Goal: Task Accomplishment & Management: Manage account settings

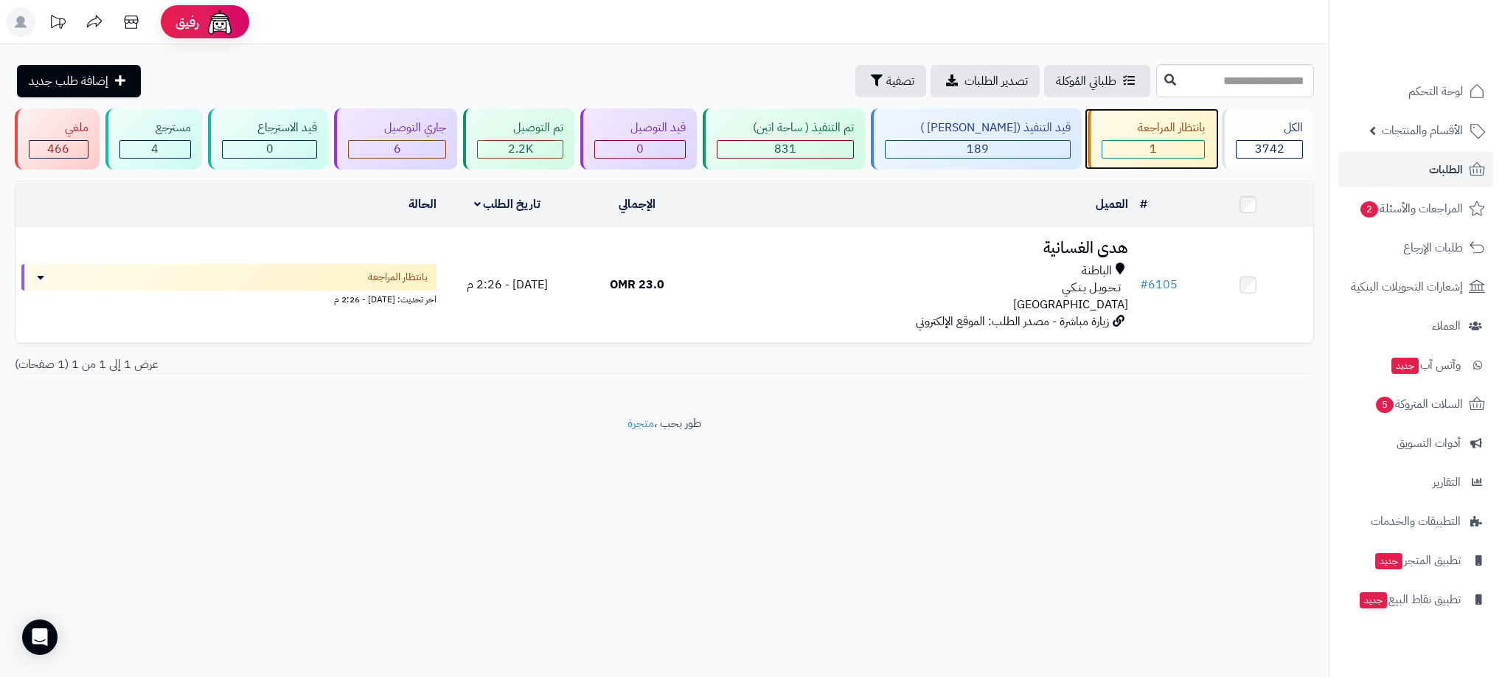
click at [1150, 144] on div "1" at bounding box center [1154, 149] width 102 height 17
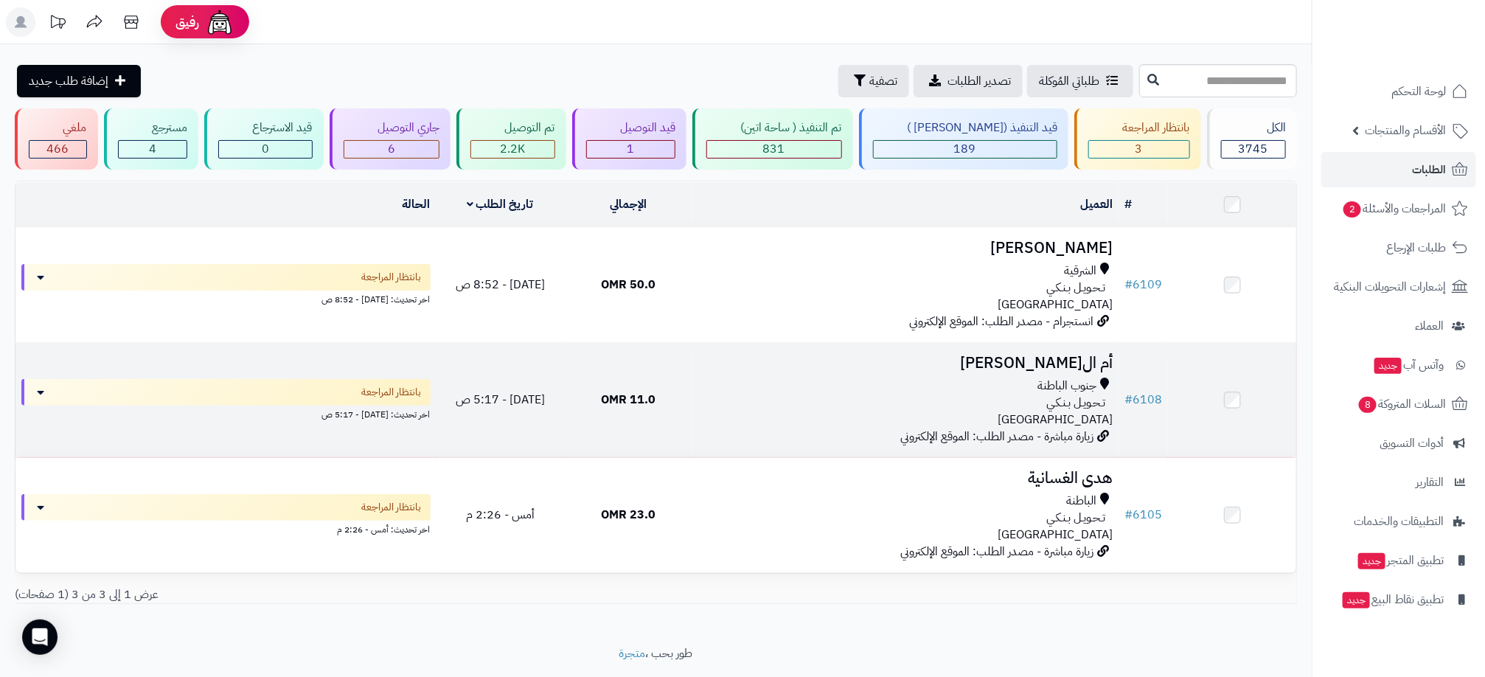
click at [795, 434] on td "أم الفيصل جنوب الباطنة تـحـويـل بـنـكـي عمان زيارة مباشرة - مصدر الطلب: الموقع …" at bounding box center [906, 400] width 426 height 114
click at [777, 418] on div "جنوب الباطنة تـحـويـل بـنـكـي عمان" at bounding box center [905, 403] width 414 height 51
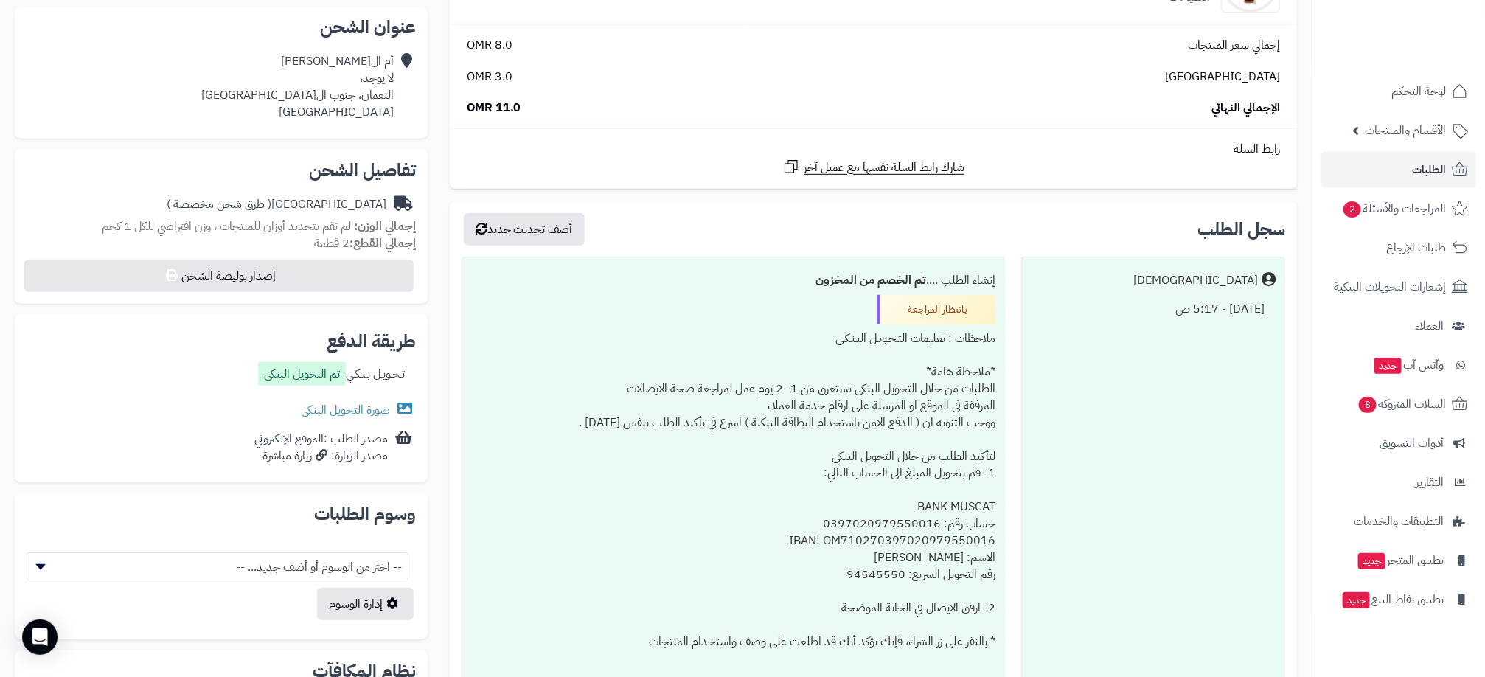
scroll to position [332, 0]
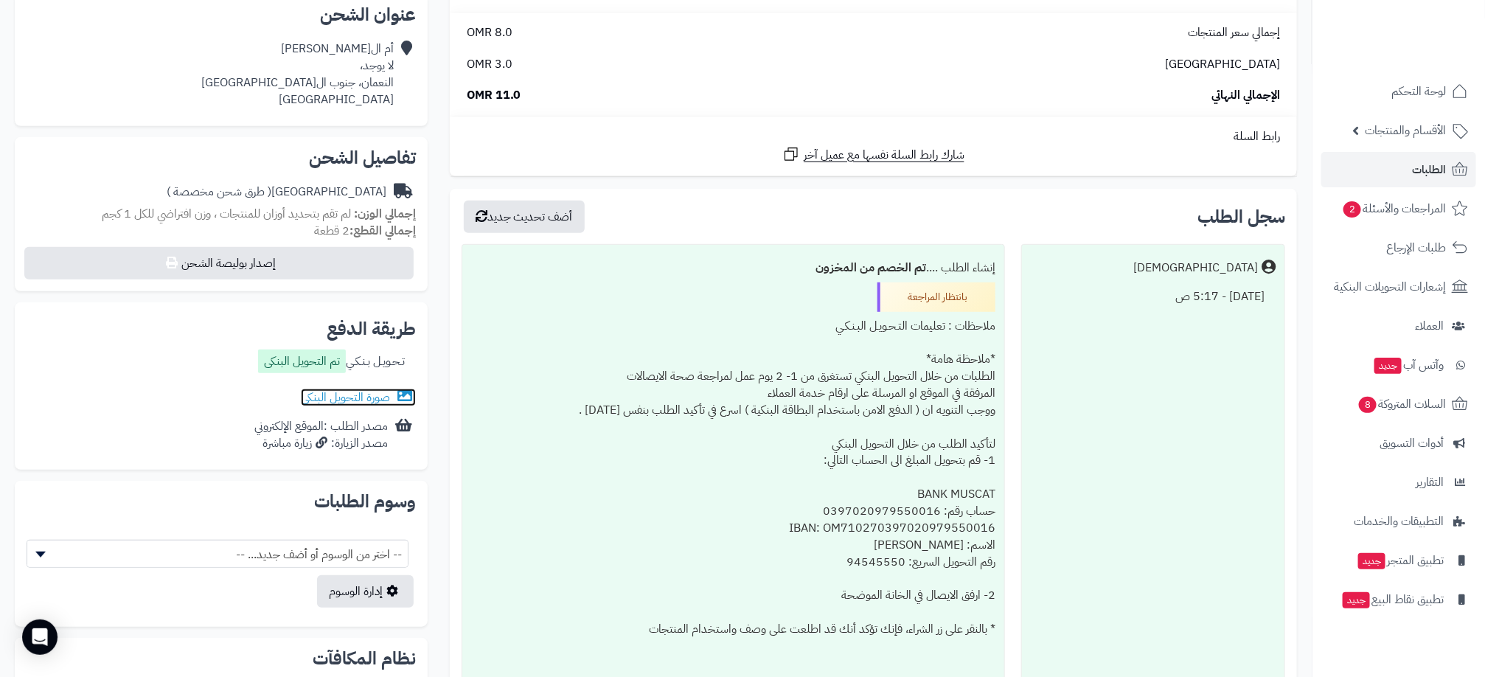
click at [367, 400] on link "صورة التحويل البنكى" at bounding box center [358, 398] width 115 height 18
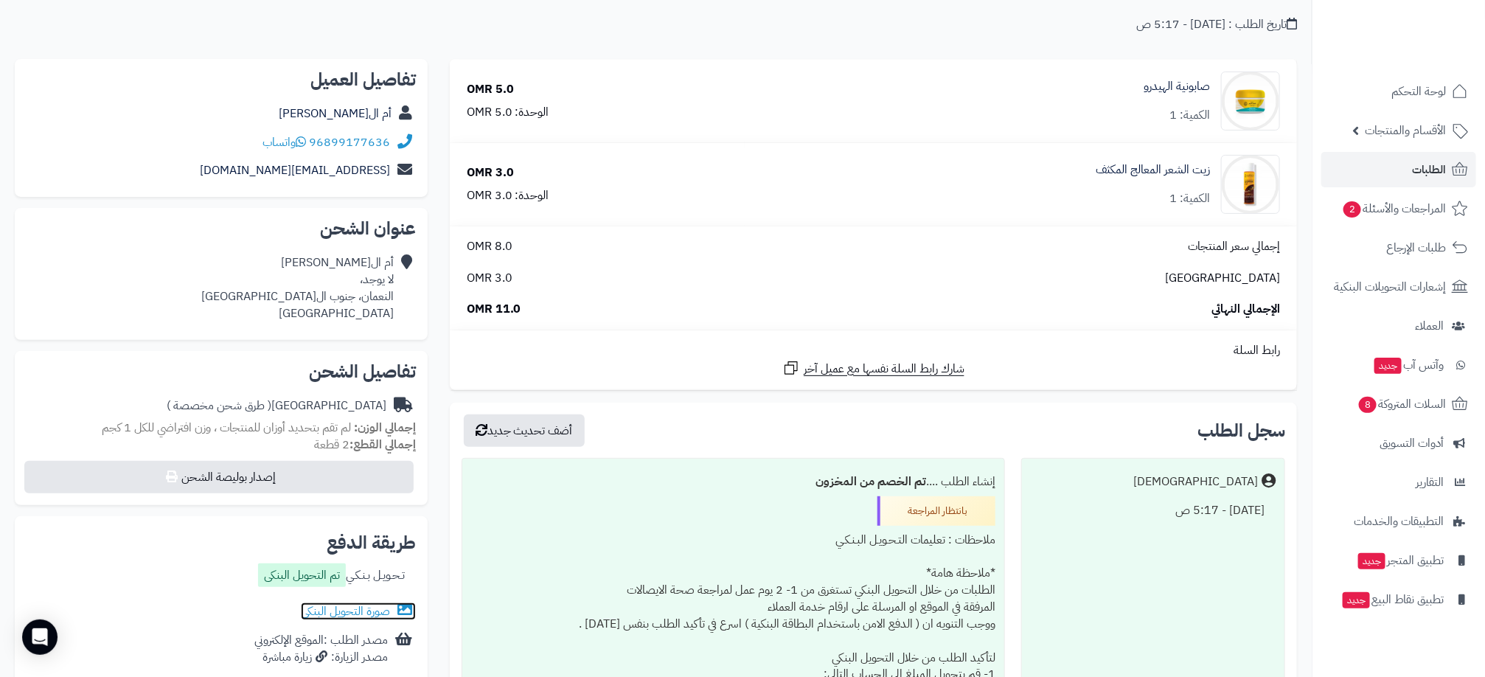
scroll to position [0, 0]
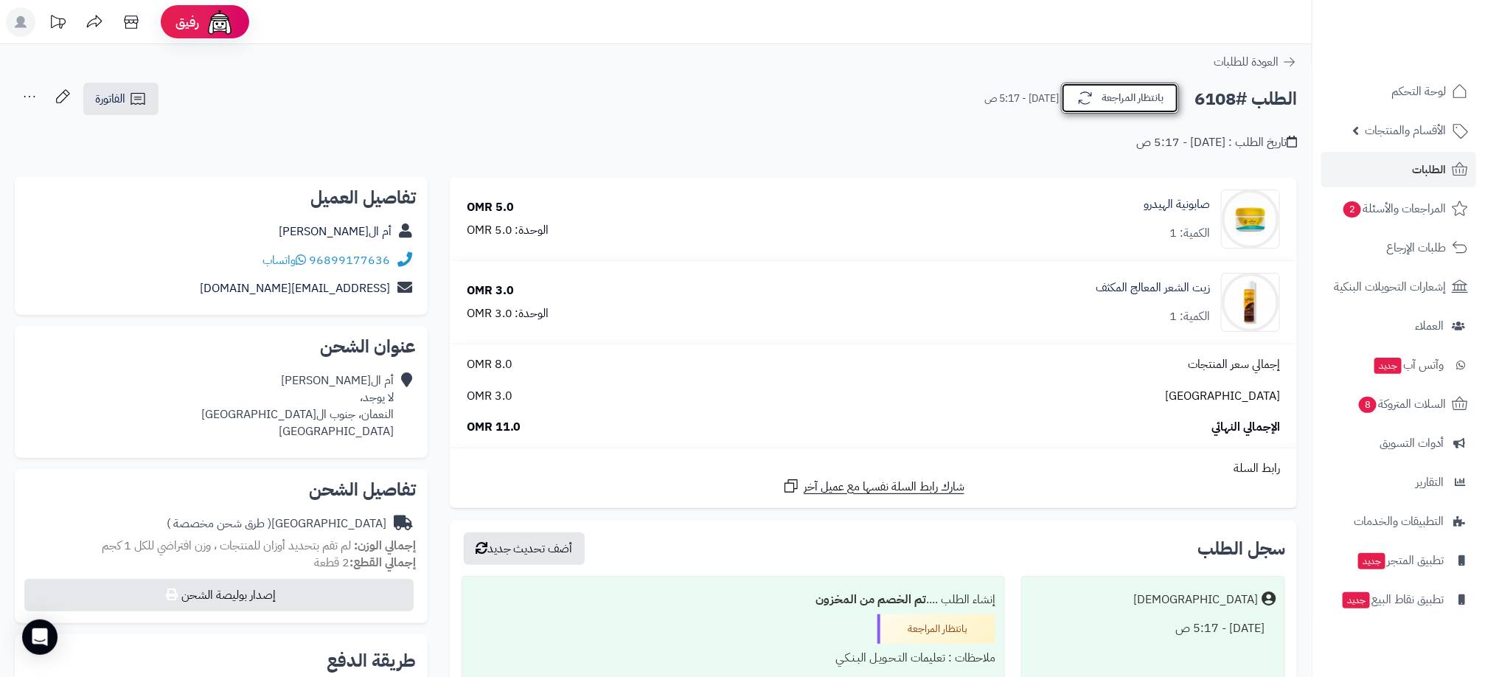
click at [1116, 83] on button "بانتظار المراجعة" at bounding box center [1120, 98] width 118 height 31
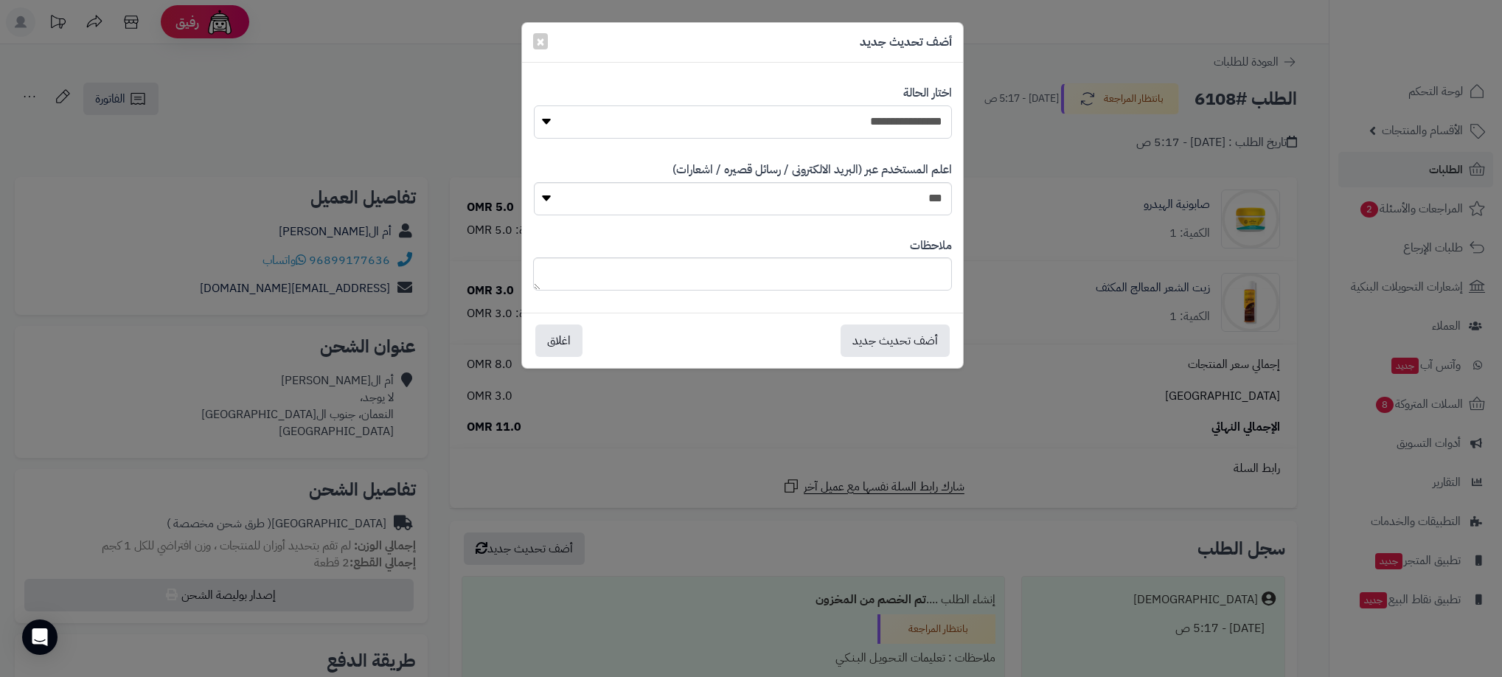
click at [900, 105] on select "**********" at bounding box center [743, 121] width 418 height 33
select select "**"
click at [534, 105] on select "**********" at bounding box center [743, 121] width 418 height 33
click at [912, 344] on button "أضف تحديث جديد" at bounding box center [895, 340] width 109 height 32
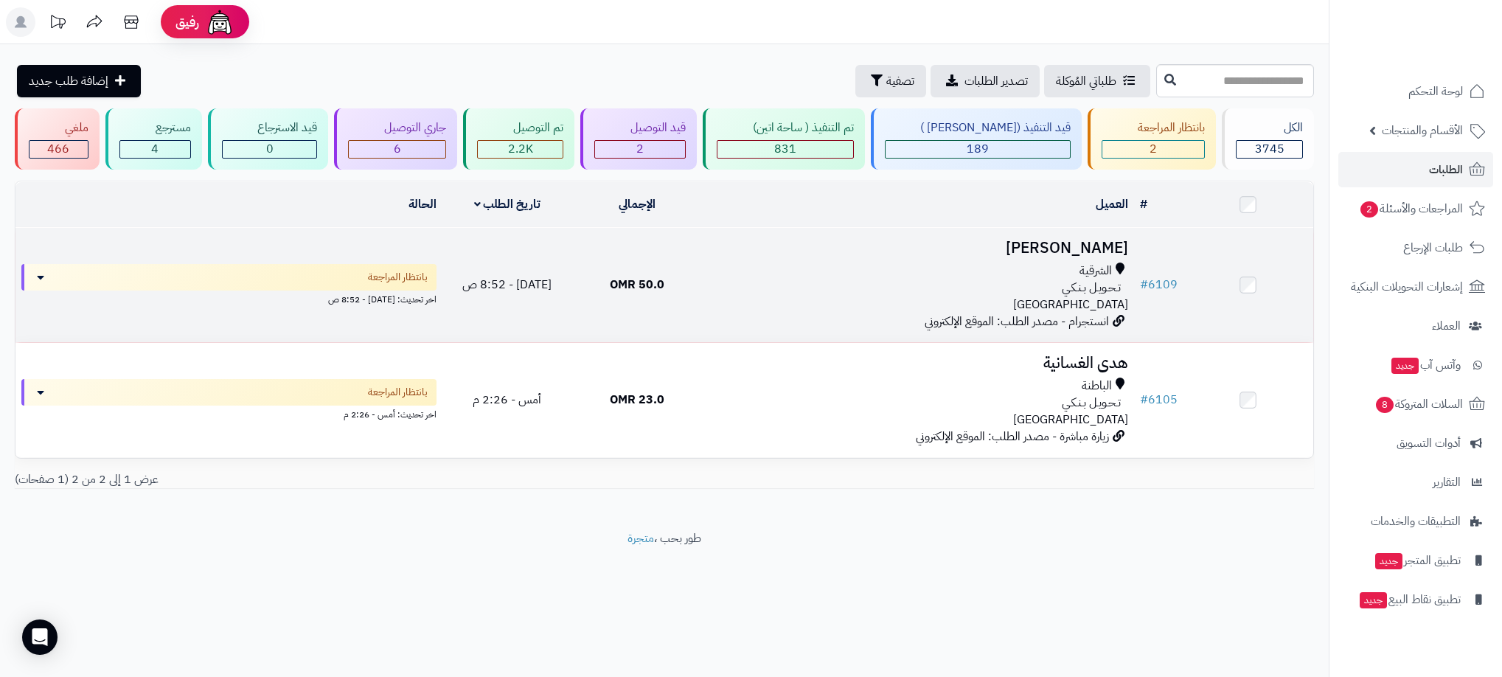
click at [715, 294] on div "تـحـويـل بـنـكـي" at bounding box center [918, 288] width 420 height 17
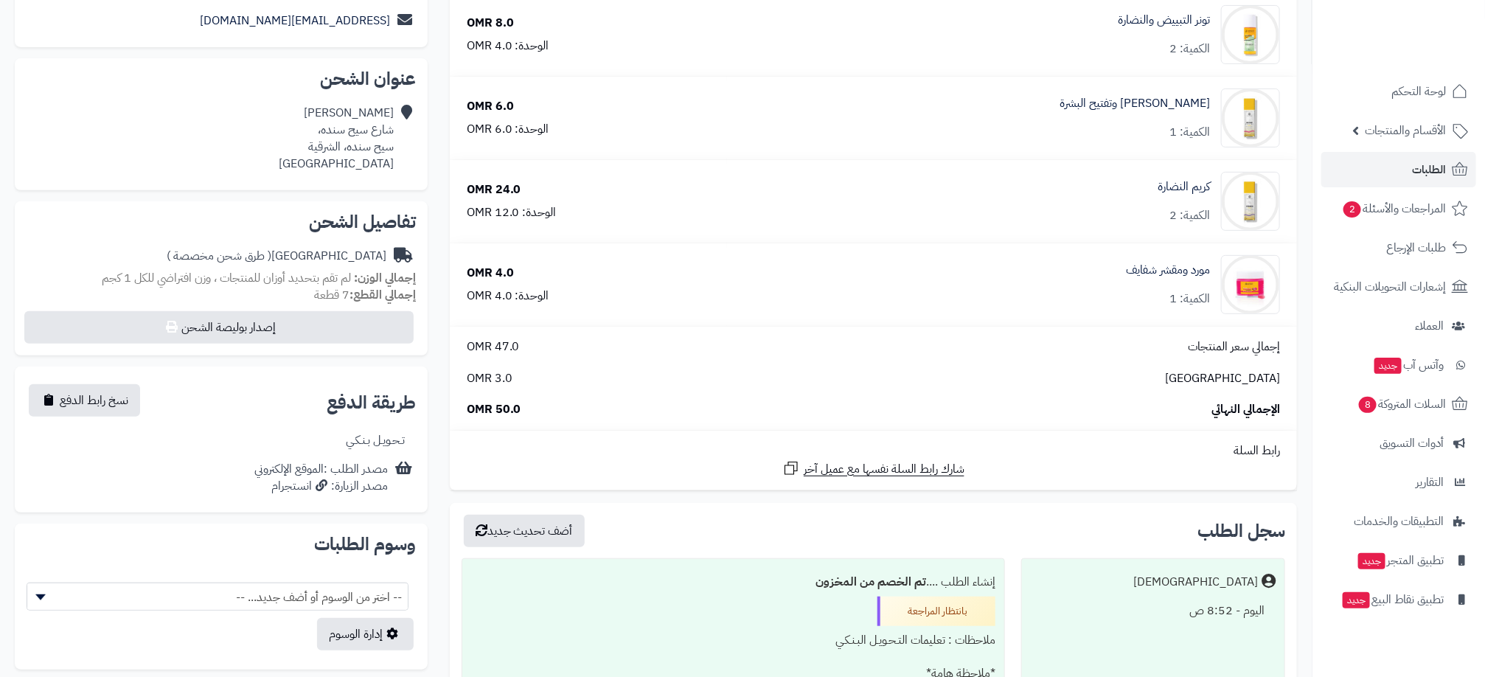
scroll to position [332, 0]
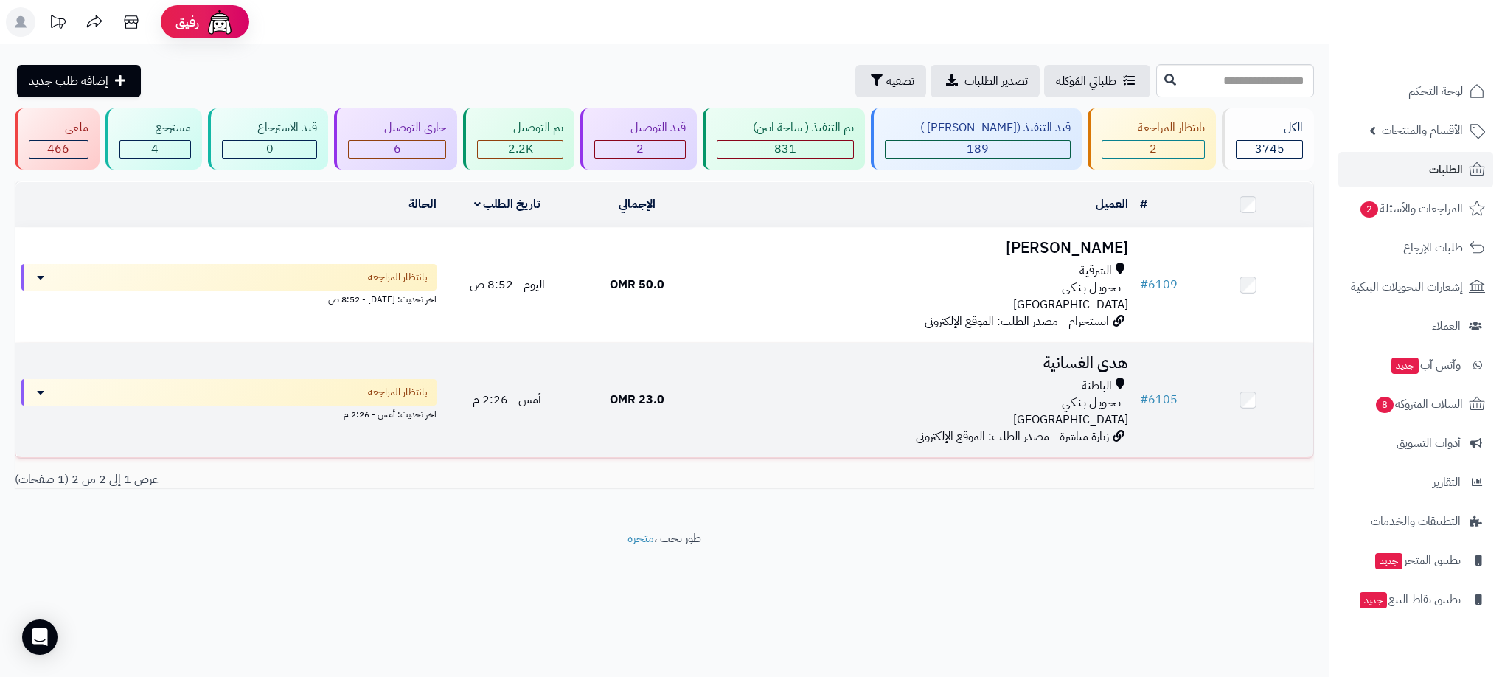
click at [563, 389] on td "أمس - 2:26 م" at bounding box center [507, 400] width 130 height 114
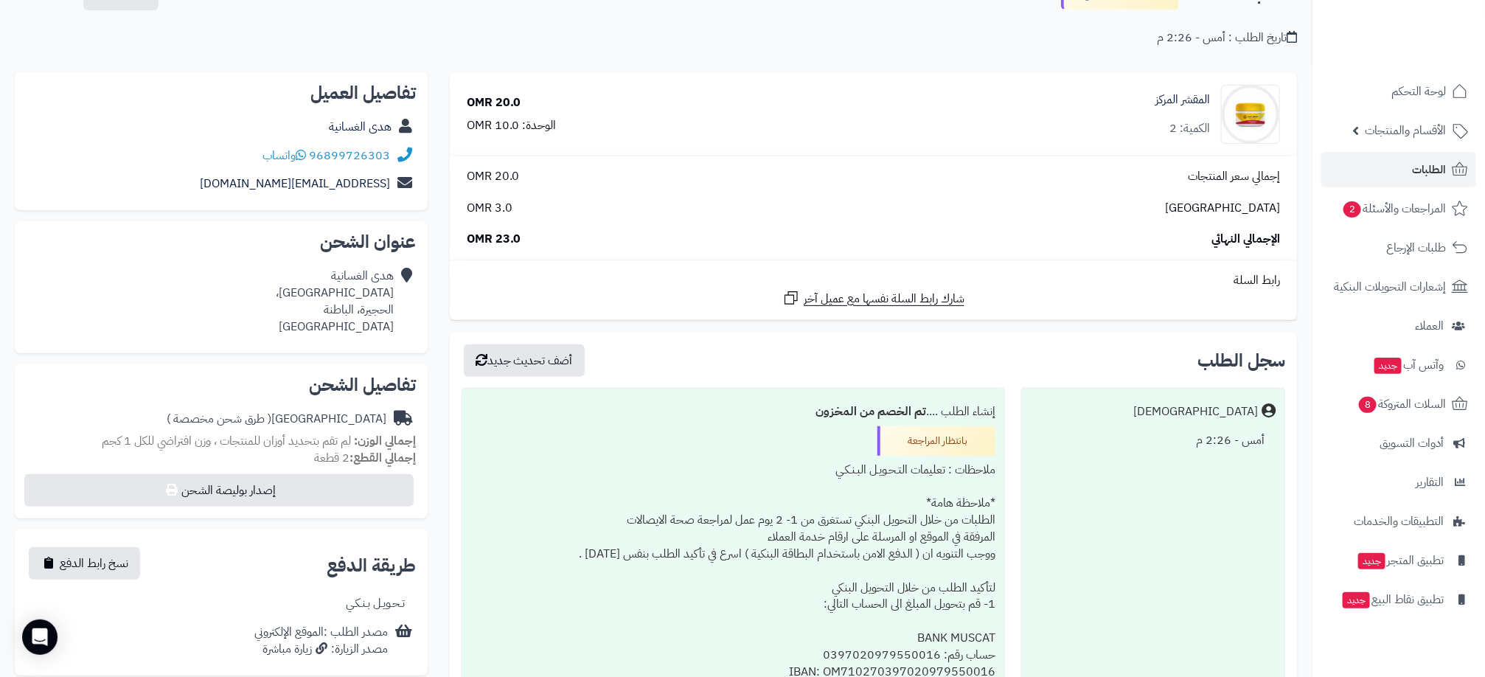
scroll to position [221, 0]
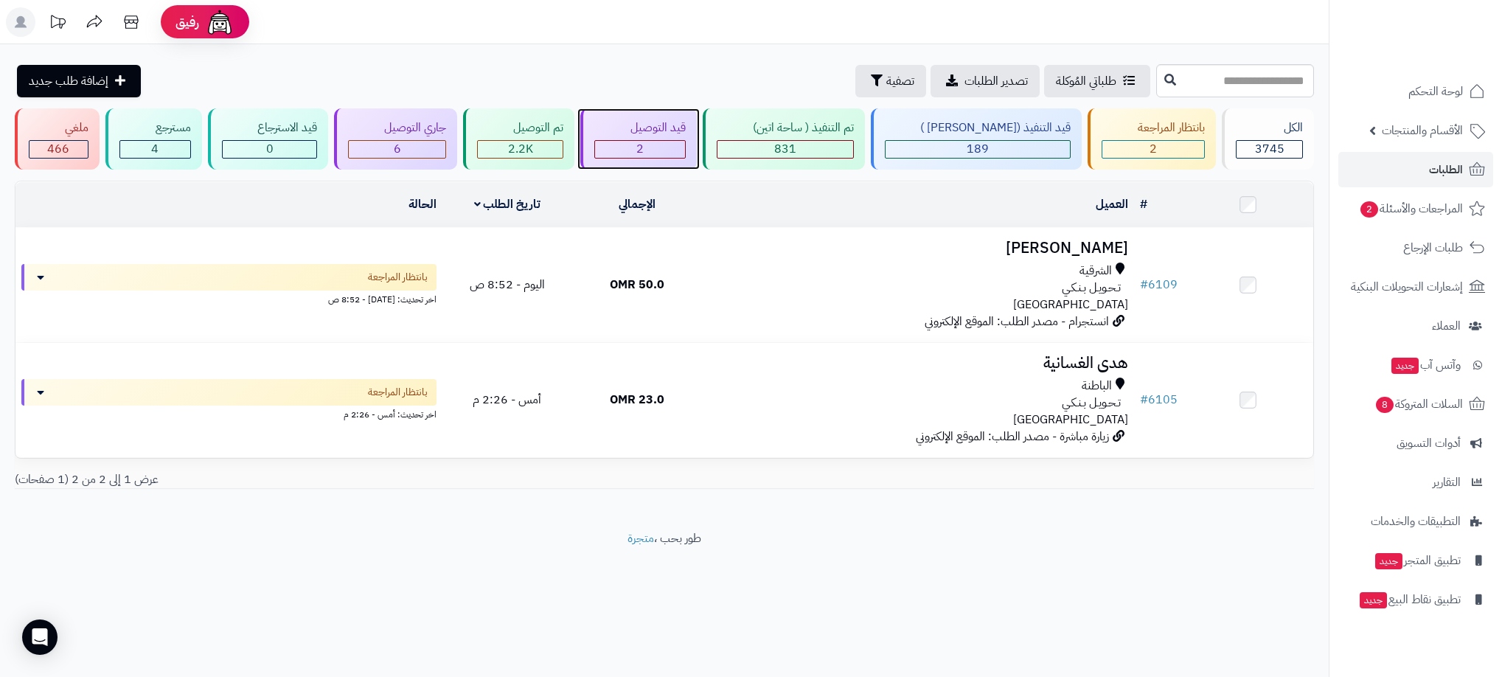
click at [680, 140] on div "2" at bounding box center [639, 149] width 91 height 18
